Goal: Task Accomplishment & Management: Use online tool/utility

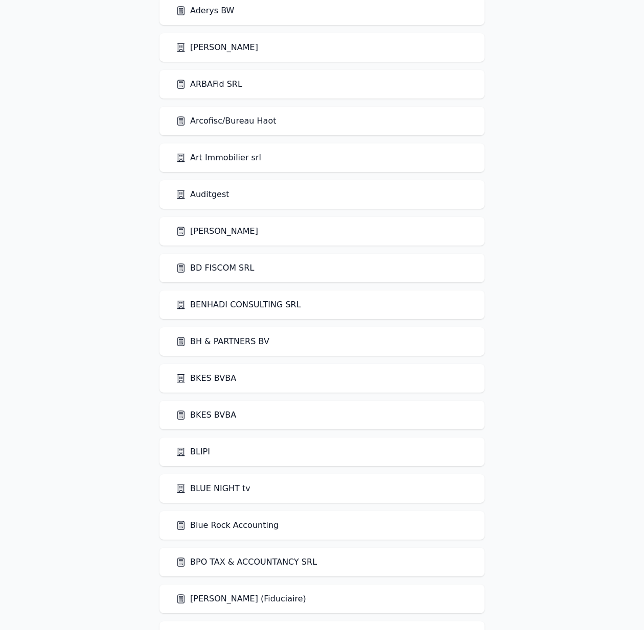
scroll to position [200, 0]
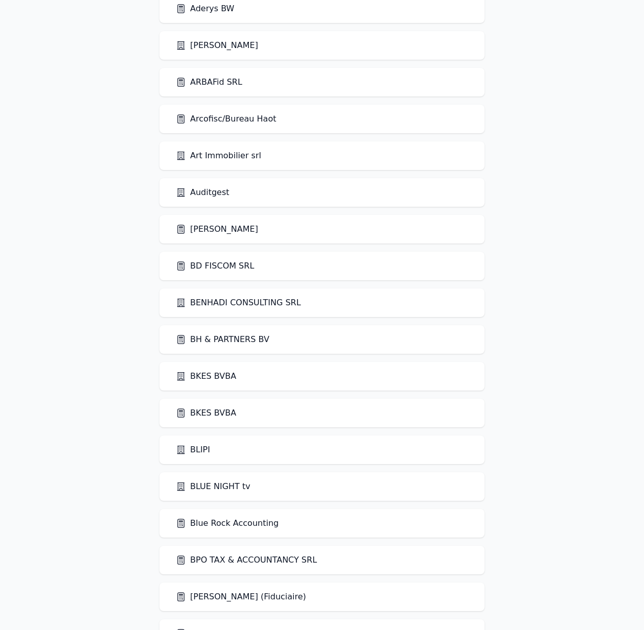
click at [289, 561] on link "BPO TAX & ACCOUNTANCY SRL" at bounding box center [246, 560] width 141 height 12
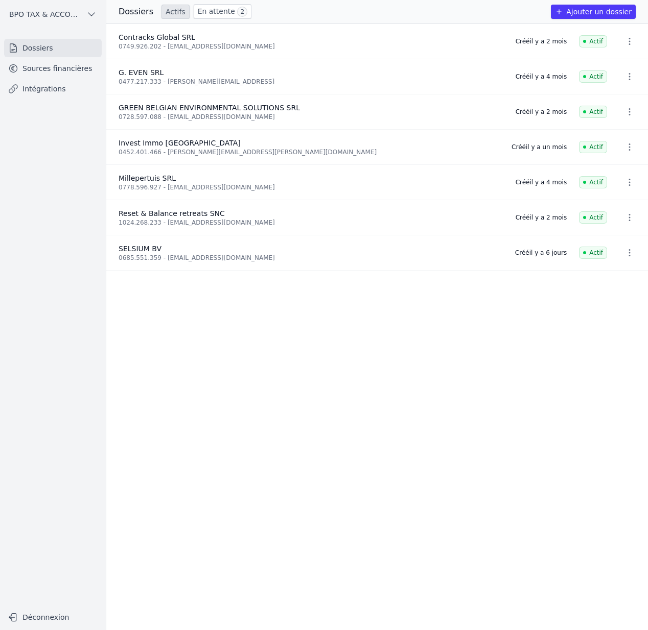
click at [60, 64] on link "Sources financières" at bounding box center [53, 68] width 98 height 18
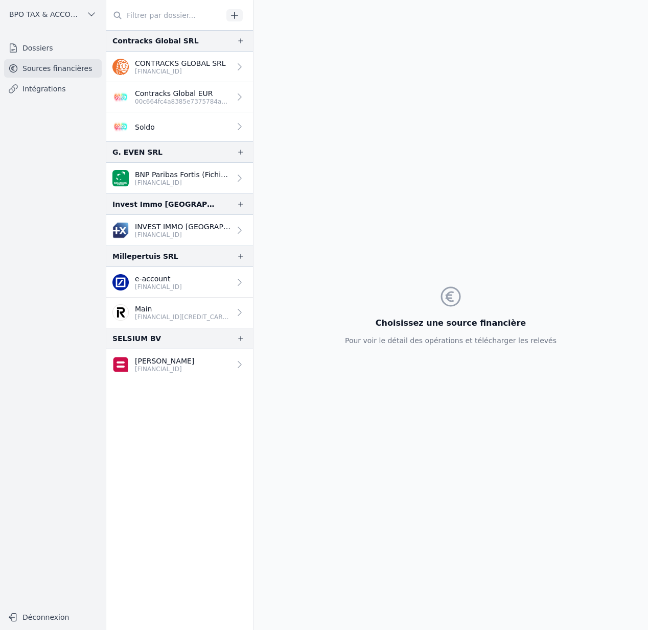
click at [171, 106] on link "Contracks Global EUR 00c664fc4a8385e7375784a267ba5554" at bounding box center [179, 97] width 147 height 30
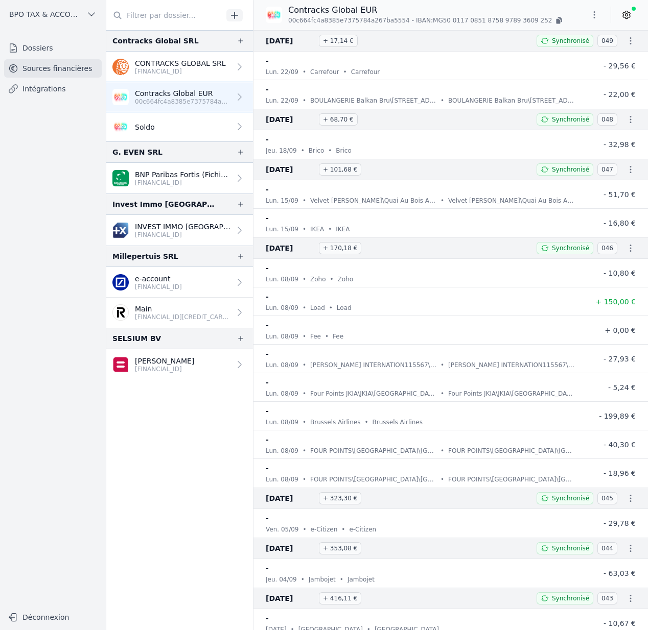
click at [176, 121] on link "Soldo" at bounding box center [179, 126] width 147 height 29
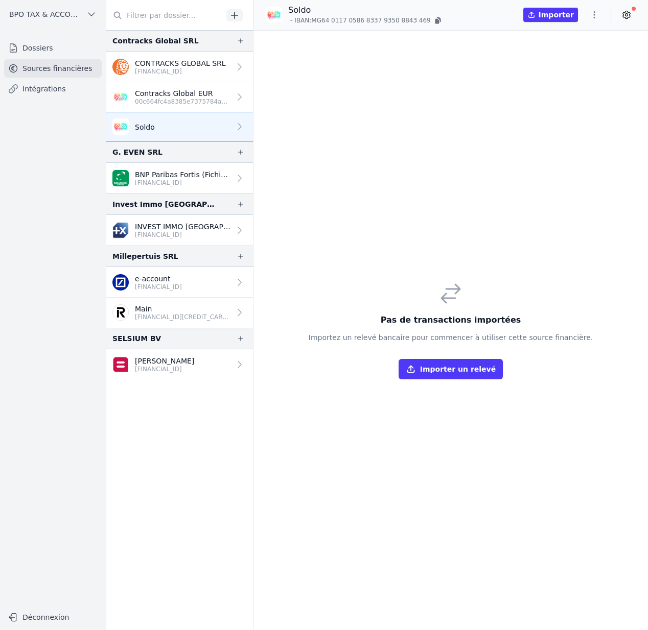
click at [596, 15] on icon "button" at bounding box center [594, 15] width 10 height 10
click at [578, 71] on button "Import CSV *" at bounding box center [570, 74] width 74 height 19
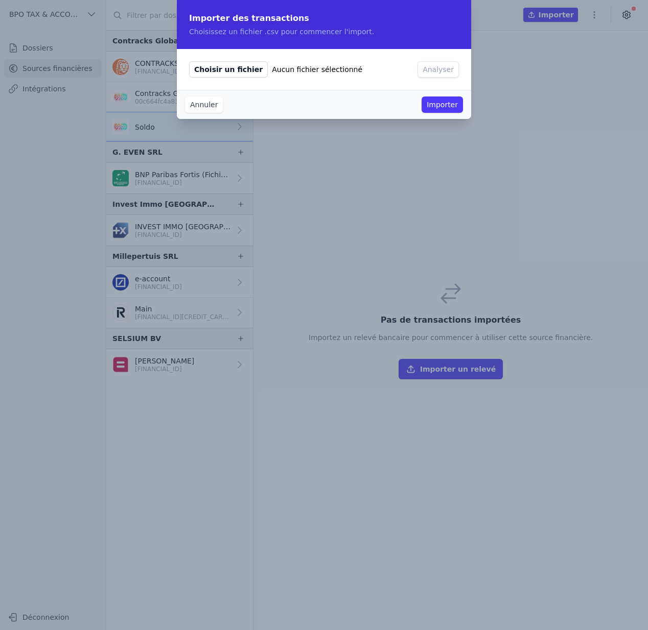
click at [196, 74] on span "Choisir un fichier" at bounding box center [228, 69] width 79 height 16
click at [189, 61] on input "Choisir un fichier Aucun fichier sélectionné" at bounding box center [189, 61] width 1 height 1
click at [212, 104] on button "Annuler" at bounding box center [204, 105] width 38 height 16
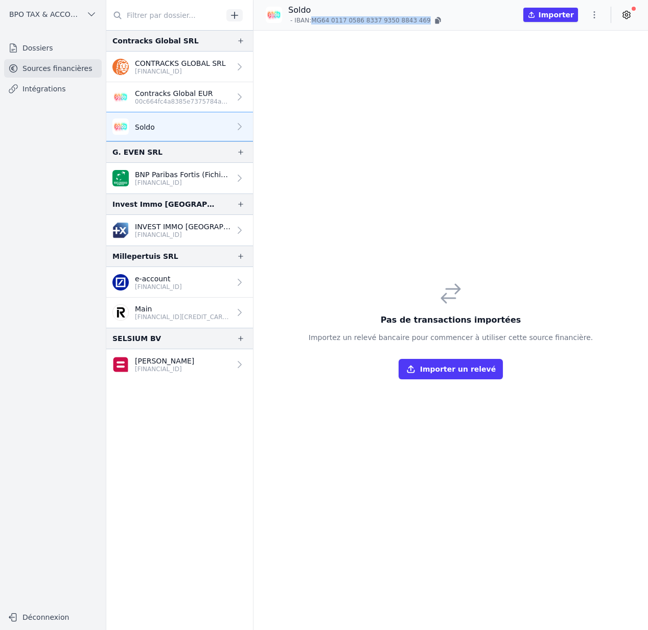
drag, startPoint x: 315, startPoint y: 22, endPoint x: 429, endPoint y: 21, distance: 113.9
click at [429, 21] on p "- IBAN: MG64 0117 0586 8337 9350 8843 469" at bounding box center [365, 20] width 155 height 10
copy div "MG64 0117 0586 8337 9350 8843 469"
click at [444, 27] on div "Soldo - IBAN: MG64 0117 0586 8337 9350 8843 469 Importer" at bounding box center [450, 15] width 394 height 31
click at [437, 20] on icon "button" at bounding box center [438, 19] width 4 height 5
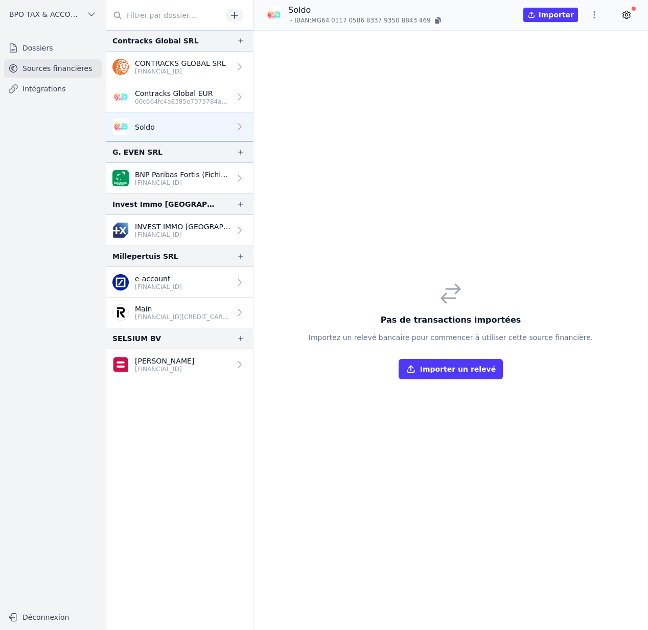
click at [596, 14] on icon "button" at bounding box center [594, 15] width 10 height 10
click at [565, 73] on button "Import CSV *" at bounding box center [570, 74] width 74 height 19
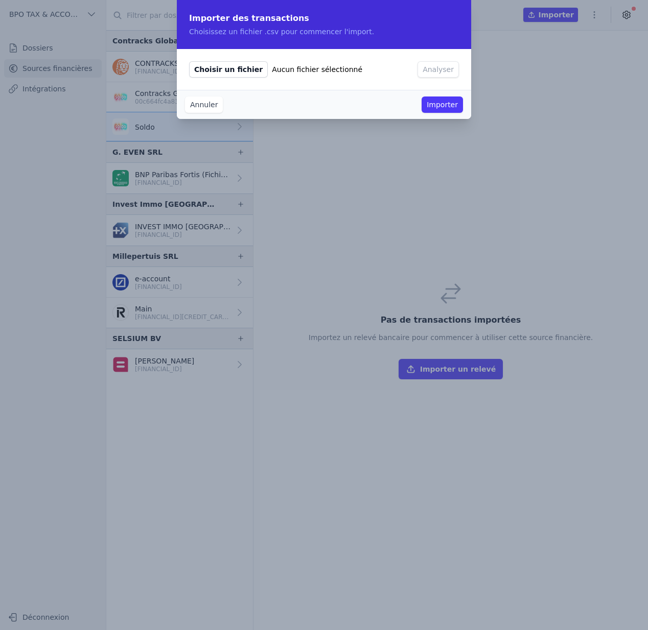
click at [251, 71] on span "Choisir un fichier" at bounding box center [228, 69] width 79 height 16
click at [189, 61] on input "Choisir un fichier Aucun fichier sélectionné" at bounding box center [189, 61] width 1 height 1
type input "C:\fakepath\conversion_9_transactions (2).csv"
click at [443, 75] on button "Analyser" at bounding box center [437, 69] width 41 height 16
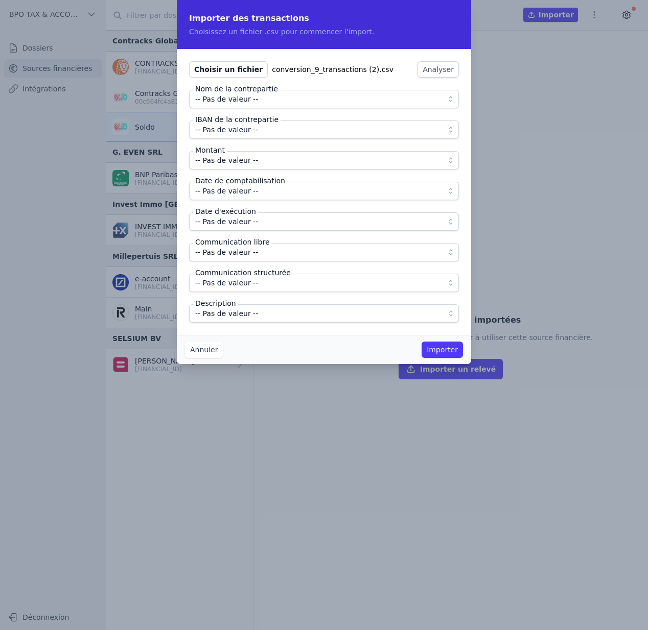
click at [278, 93] on span "-- Pas de valeur --" at bounding box center [316, 99] width 243 height 12
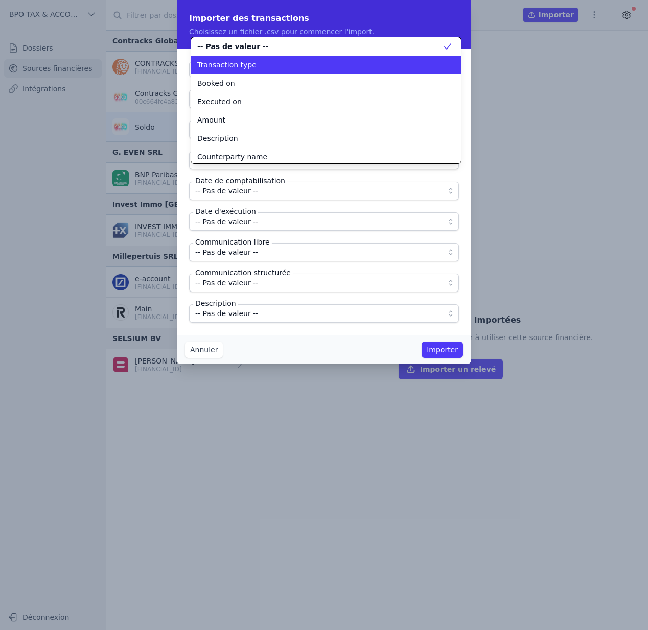
scroll to position [15, 0]
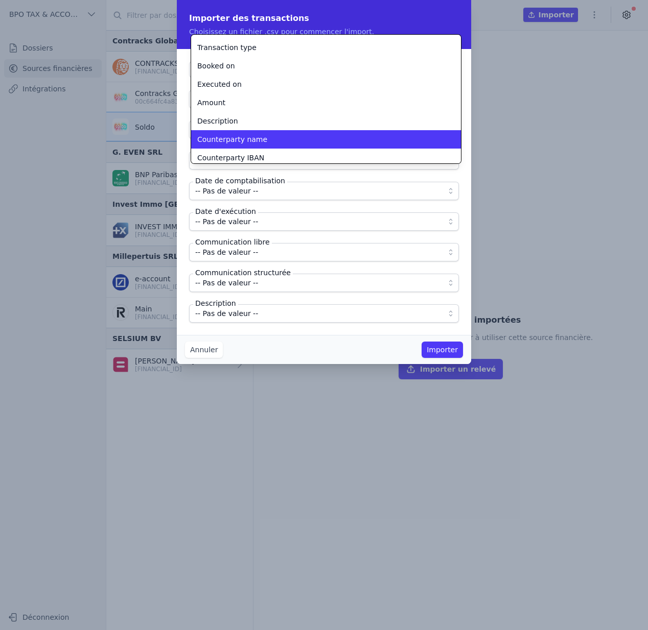
click at [267, 141] on div "Counterparty name" at bounding box center [319, 139] width 245 height 10
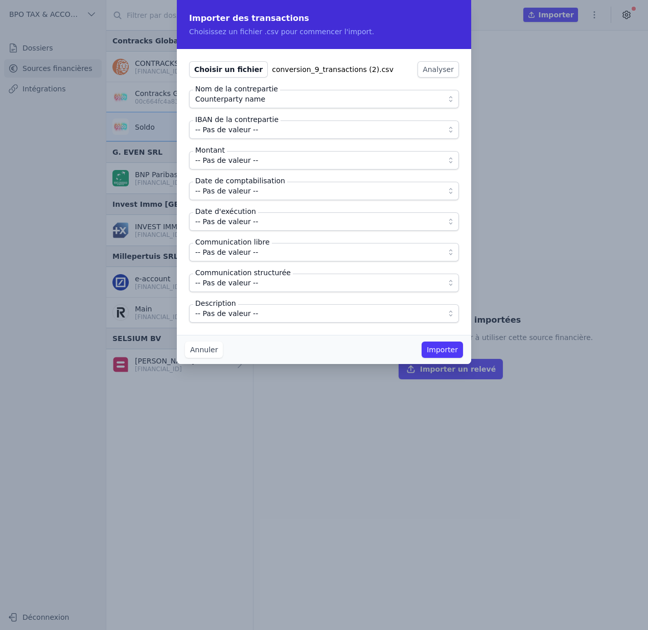
click at [273, 127] on span "-- Pas de valeur --" at bounding box center [316, 130] width 243 height 12
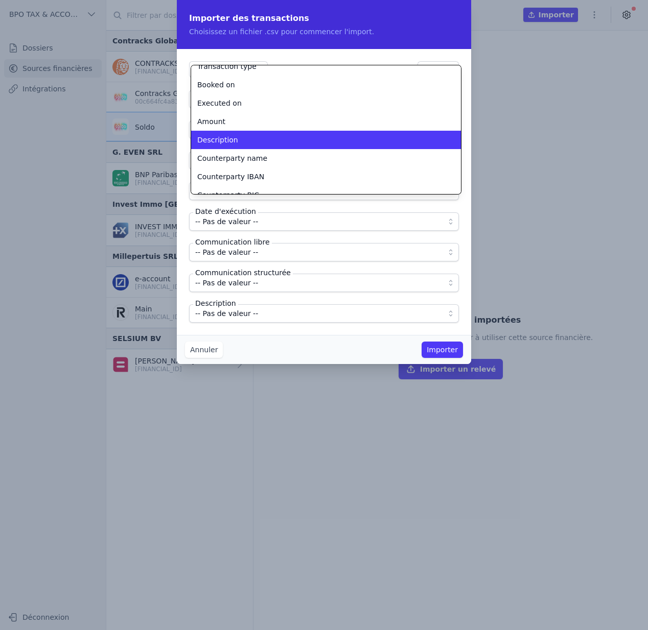
scroll to position [43, 0]
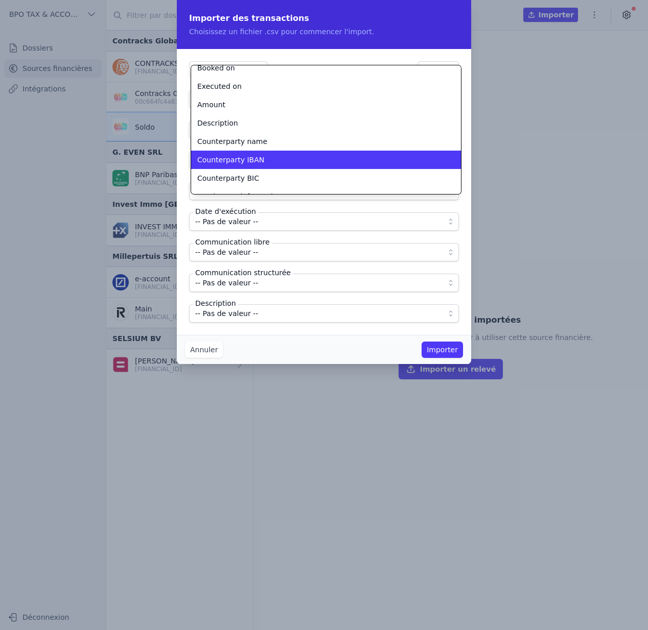
click at [260, 163] on div "Counterparty IBAN" at bounding box center [319, 160] width 245 height 10
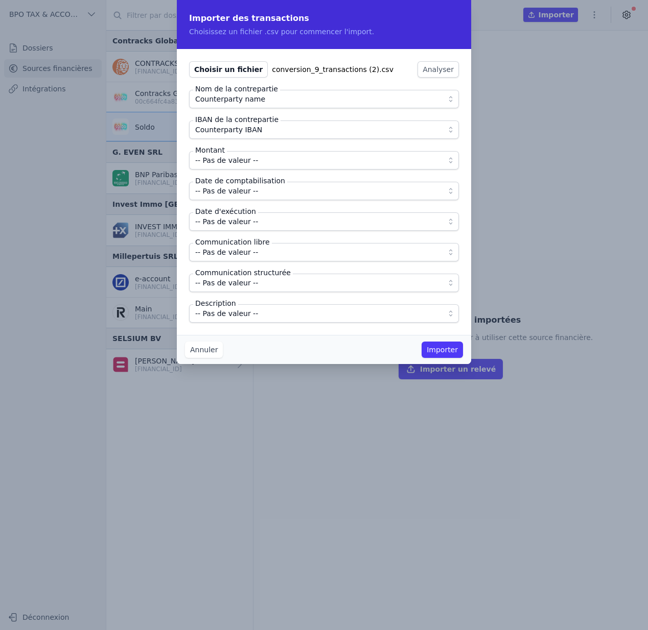
click at [255, 157] on span "-- Pas de valeur --" at bounding box center [226, 160] width 63 height 12
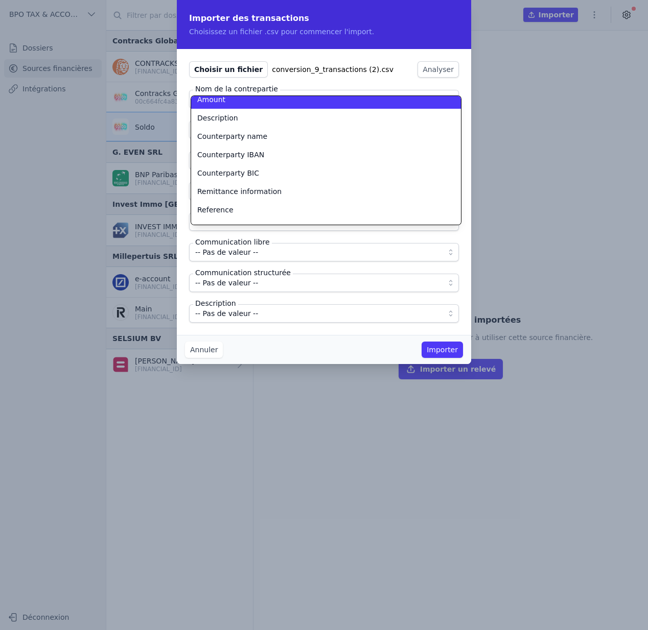
scroll to position [74, 0]
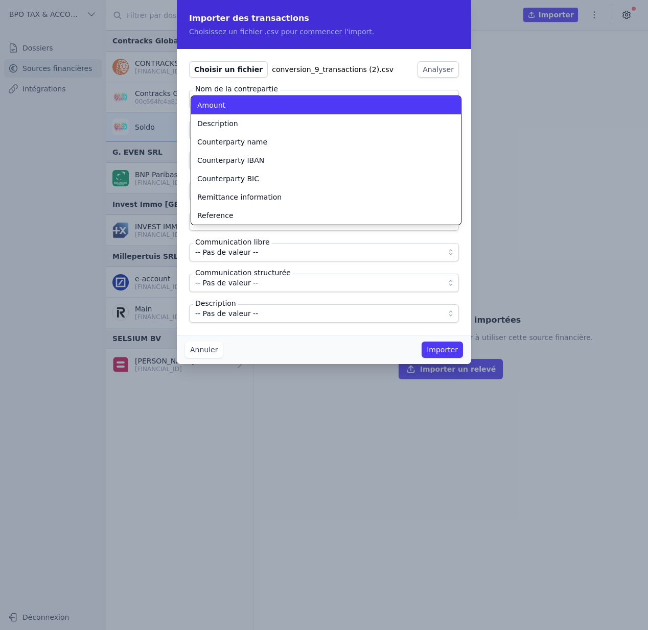
click at [247, 107] on div "Amount" at bounding box center [319, 105] width 245 height 10
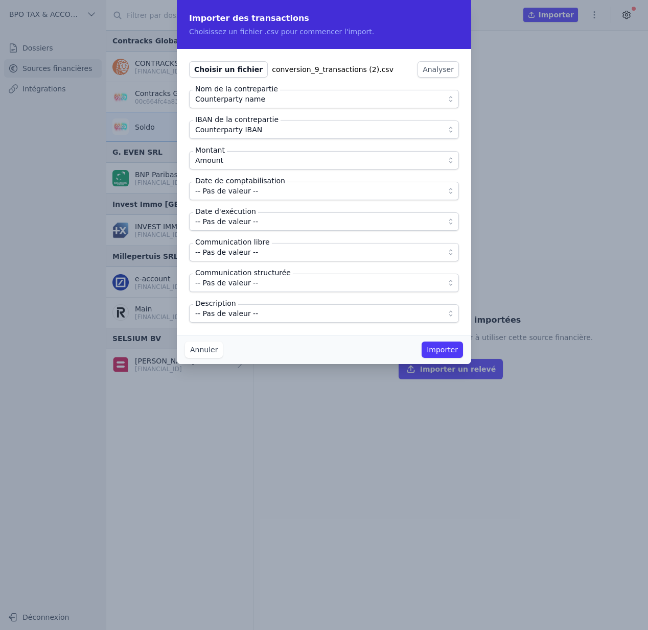
click at [249, 191] on span "-- Pas de valeur --" at bounding box center [226, 191] width 63 height 12
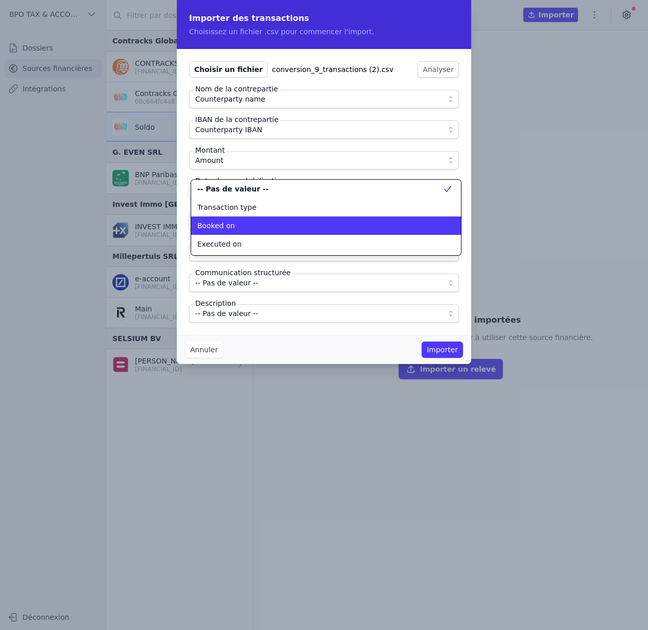
scroll to position [0, 0]
click at [254, 223] on div "Booked on" at bounding box center [319, 226] width 245 height 10
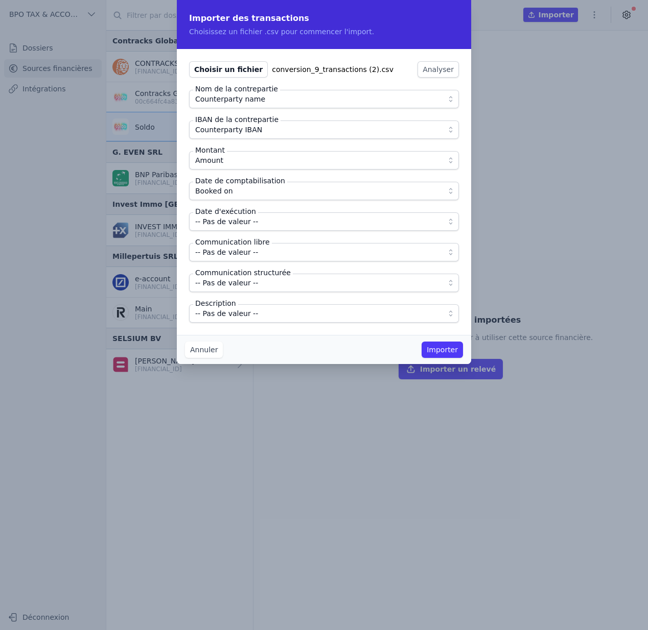
click at [248, 223] on span "-- Pas de valeur --" at bounding box center [226, 222] width 63 height 12
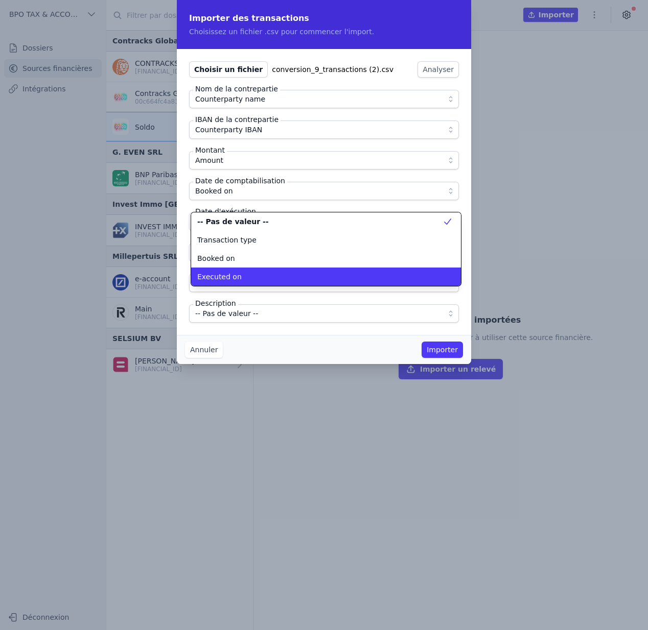
click at [249, 275] on div "Executed on" at bounding box center [319, 277] width 245 height 10
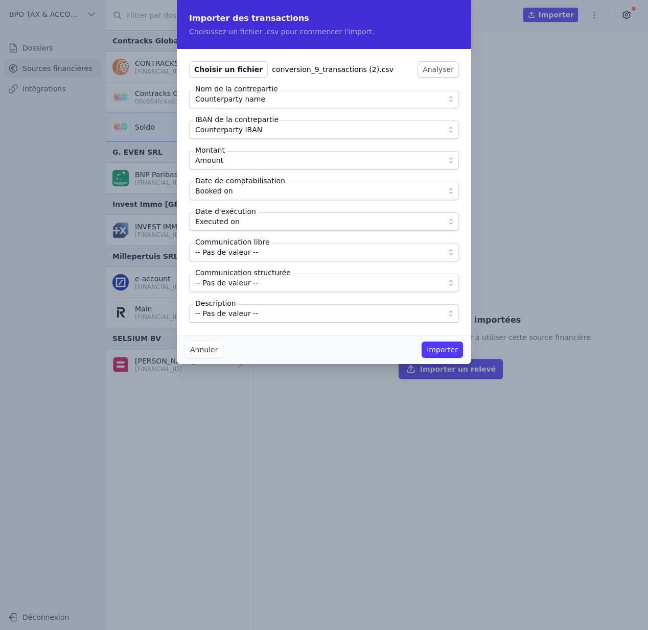
click at [241, 252] on span "-- Pas de valeur --" at bounding box center [226, 252] width 63 height 12
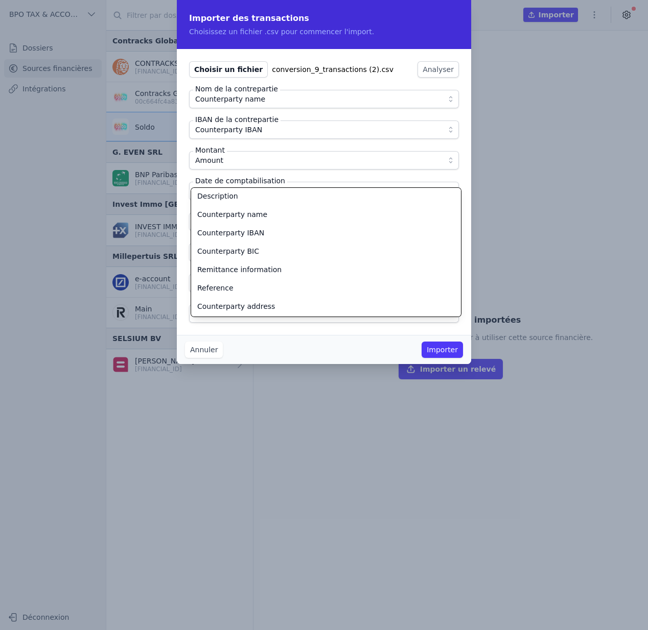
scroll to position [111, 0]
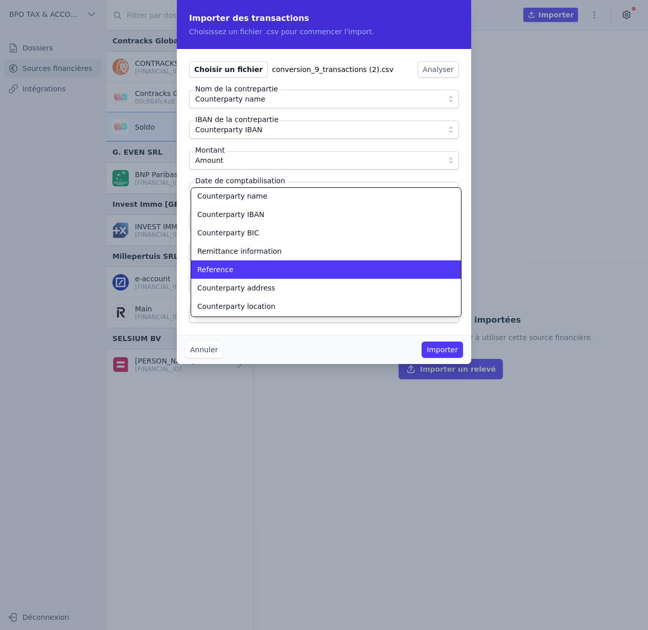
click at [239, 270] on div "Reference" at bounding box center [319, 270] width 245 height 10
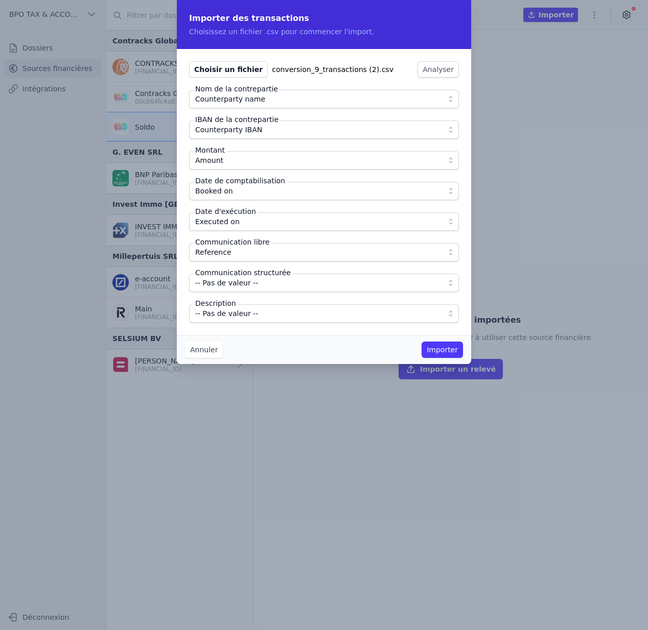
click at [259, 318] on span "-- Pas de valeur --" at bounding box center [316, 314] width 243 height 12
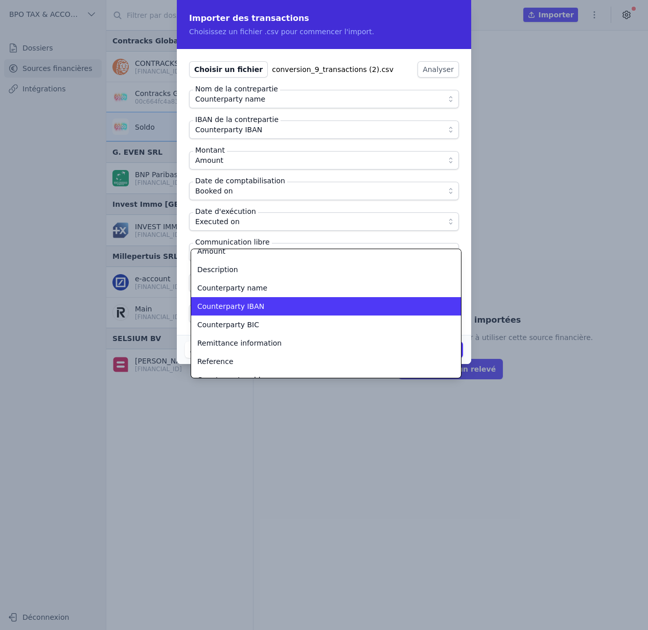
scroll to position [80, 0]
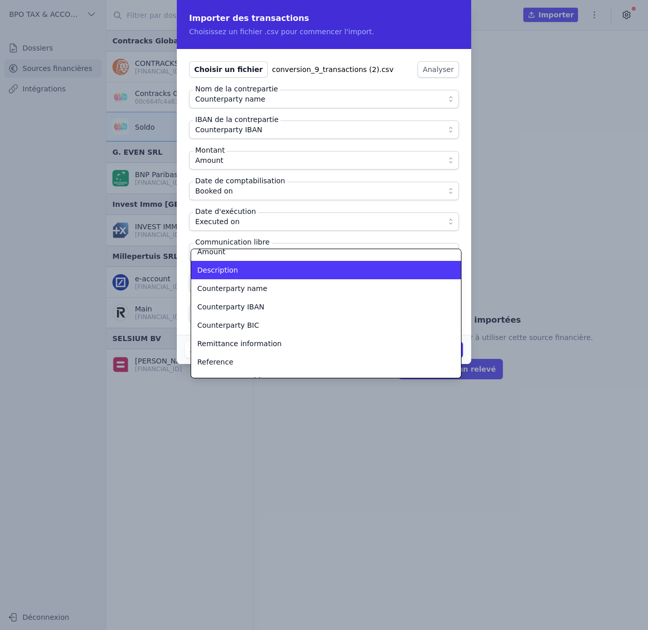
click at [231, 271] on span "Description" at bounding box center [217, 270] width 41 height 10
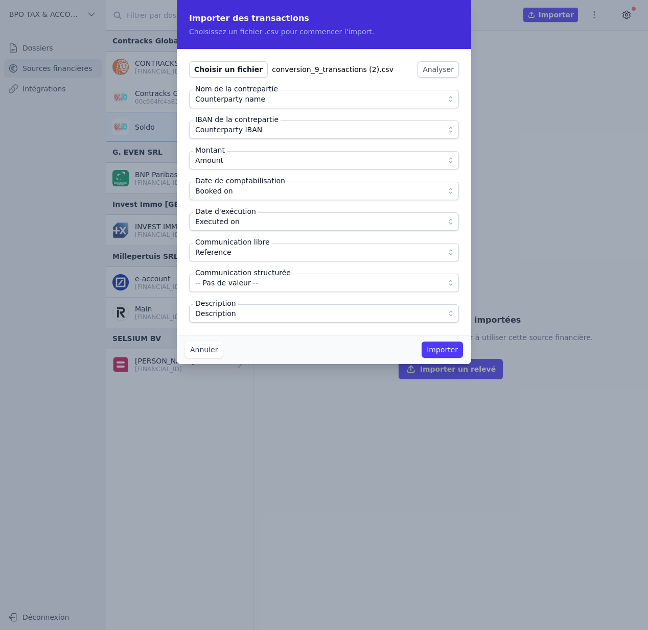
click at [454, 352] on button "Importer" at bounding box center [442, 350] width 41 height 16
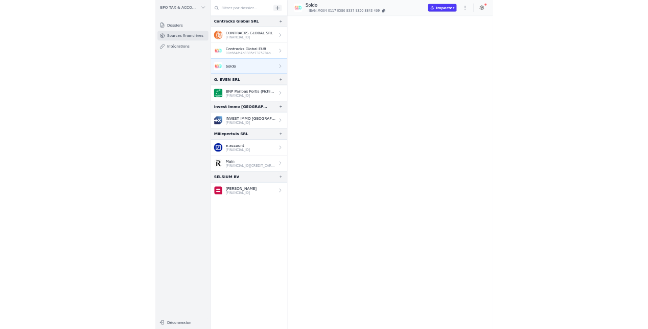
scroll to position [0, 0]
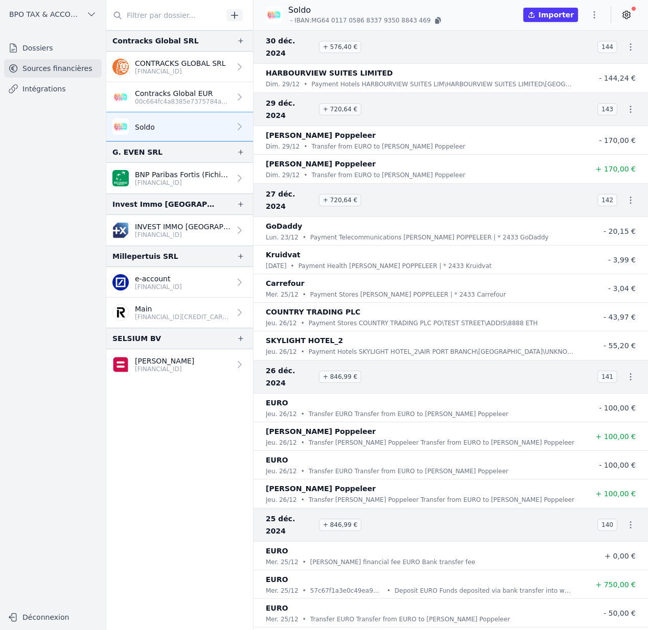
click at [629, 195] on icon "button" at bounding box center [630, 200] width 10 height 10
click at [589, 207] on link "Télécharger le PDF" at bounding box center [594, 207] width 90 height 18
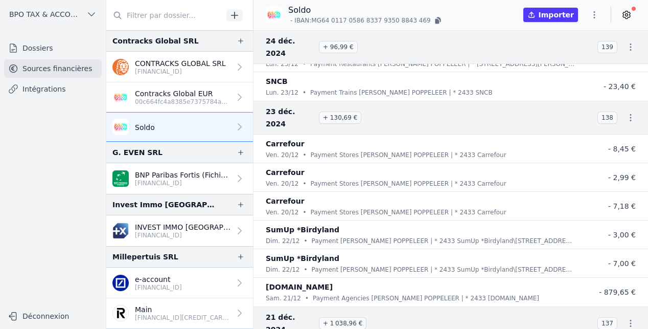
scroll to position [640, 0]
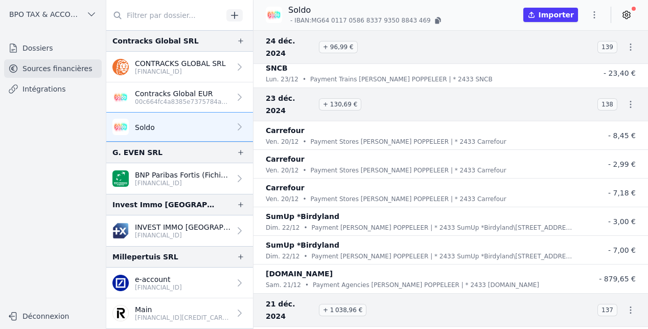
click at [626, 94] on button "button" at bounding box center [630, 104] width 20 height 20
click at [604, 109] on link "Télécharger le PDF" at bounding box center [594, 111] width 90 height 18
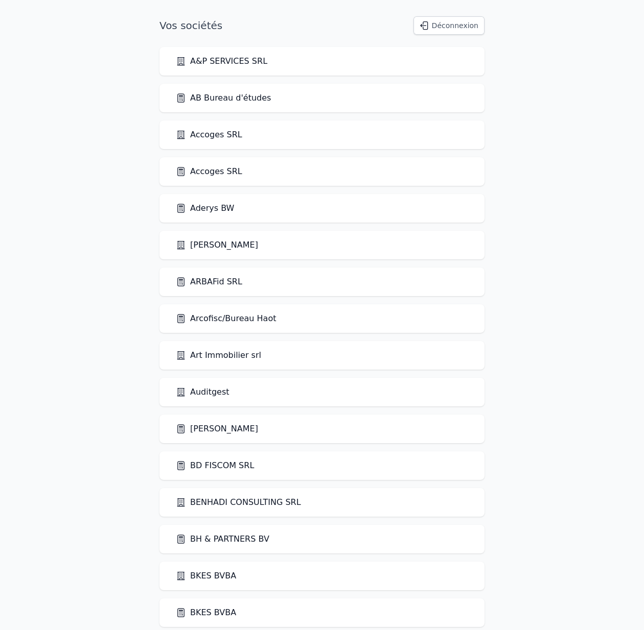
click at [212, 282] on link "ARBAFid SRL" at bounding box center [209, 282] width 66 height 12
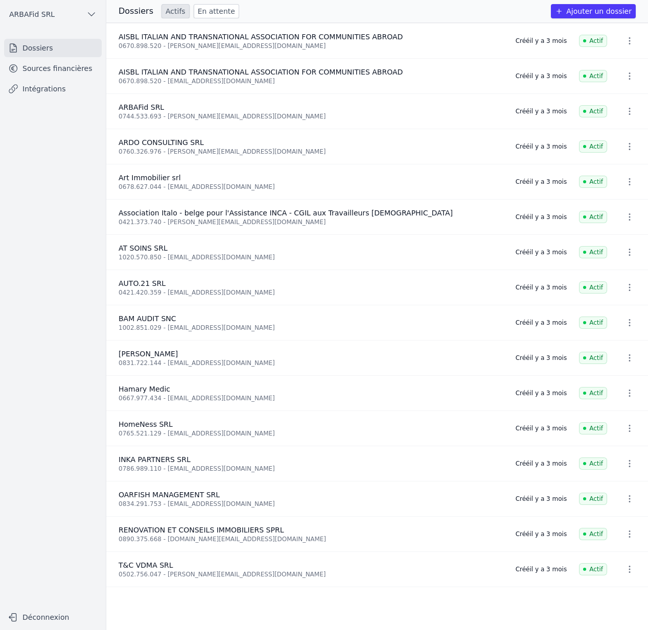
click at [62, 75] on link "Sources financières" at bounding box center [53, 68] width 98 height 18
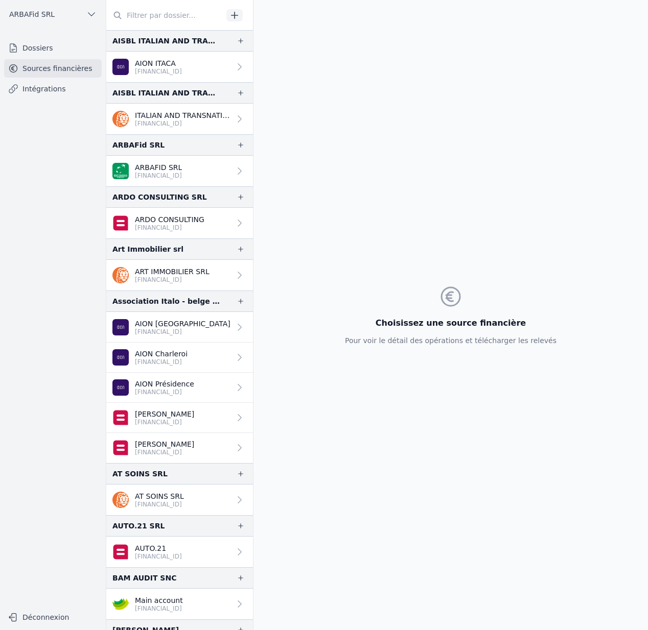
click at [182, 168] on p "ARBAFID SRL" at bounding box center [158, 167] width 47 height 10
